Goal: Task Accomplishment & Management: Manage account settings

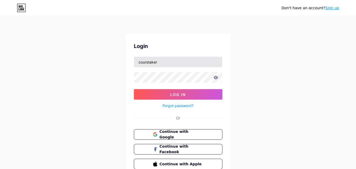
click at [147, 64] on input "courstaker" at bounding box center [178, 62] width 88 height 11
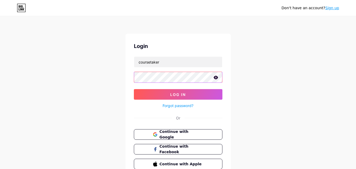
click at [134, 89] on button "Log In" at bounding box center [178, 94] width 89 height 11
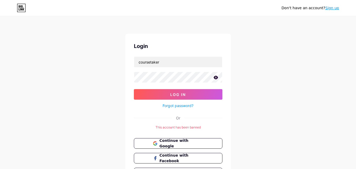
click at [215, 79] on icon at bounding box center [215, 77] width 4 height 3
click at [163, 62] on input "coursetaker" at bounding box center [178, 62] width 88 height 11
type input "c"
type input "riyasmm"
click at [134, 89] on button "Log In" at bounding box center [178, 94] width 89 height 11
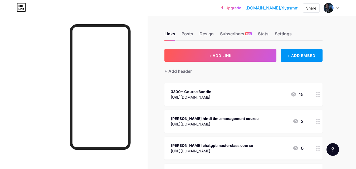
click at [337, 8] on icon at bounding box center [338, 8] width 3 height 2
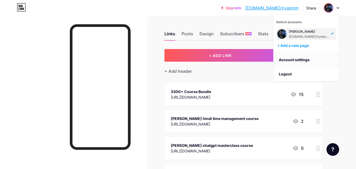
click at [299, 60] on link "Account settings" at bounding box center [306, 60] width 65 height 14
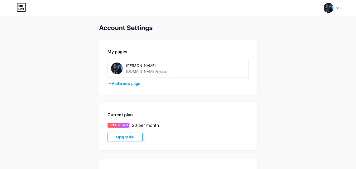
click at [201, 70] on div "[PERSON_NAME] [DOMAIN_NAME]/riyasmm" at bounding box center [178, 68] width 141 height 19
click at [337, 7] on icon at bounding box center [338, 8] width 3 height 2
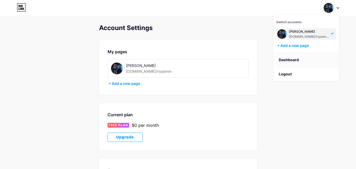
click at [301, 61] on link "Dashboard" at bounding box center [306, 60] width 65 height 14
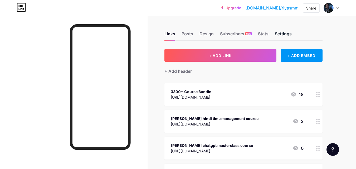
click at [281, 34] on div "Settings" at bounding box center [283, 35] width 17 height 9
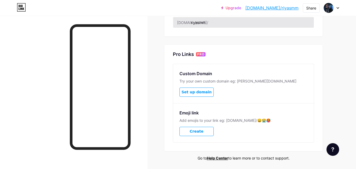
scroll to position [243, 0]
